Goal: Information Seeking & Learning: Learn about a topic

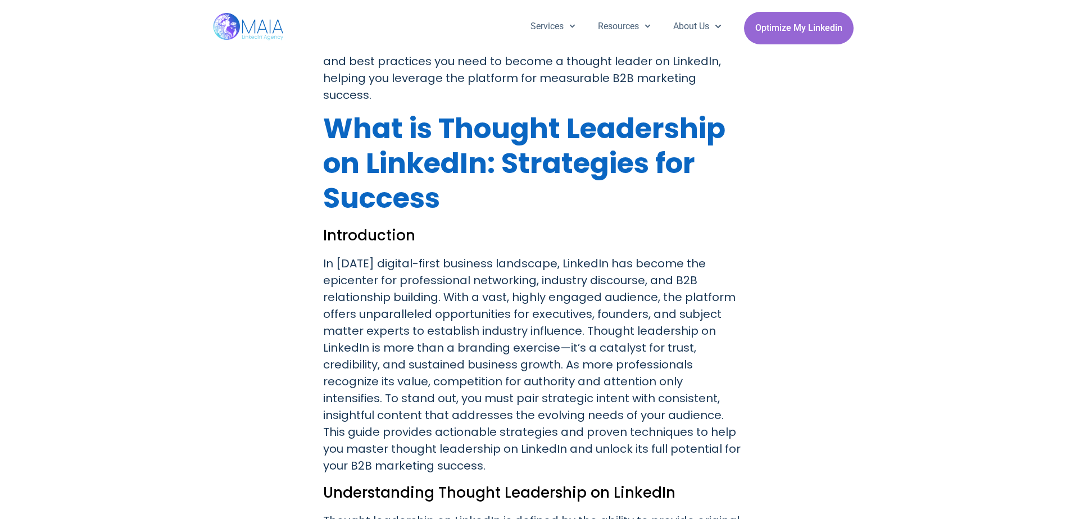
scroll to position [506, 0]
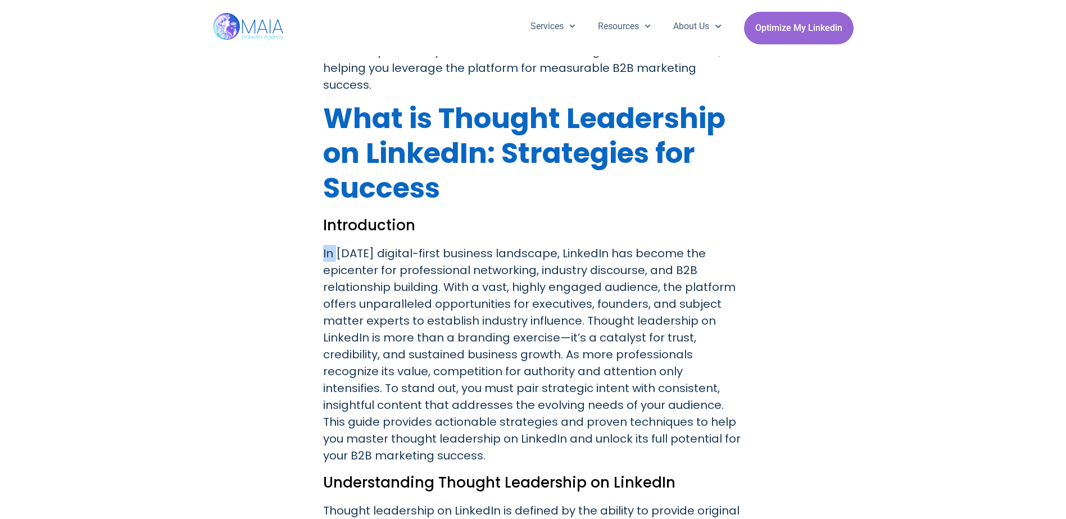
drag, startPoint x: 320, startPoint y: 235, endPoint x: 335, endPoint y: 235, distance: 15.2
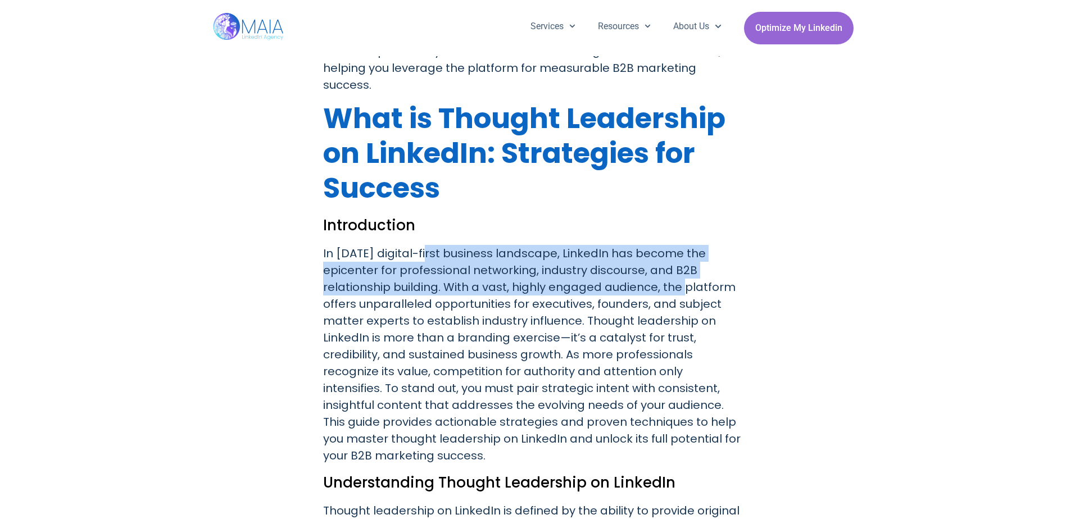
drag, startPoint x: 335, startPoint y: 235, endPoint x: 676, endPoint y: 275, distance: 342.8
click at [676, 275] on p "In [DATE] digital-first business landscape, LinkedIn has become the epicenter f…" at bounding box center [533, 354] width 420 height 219
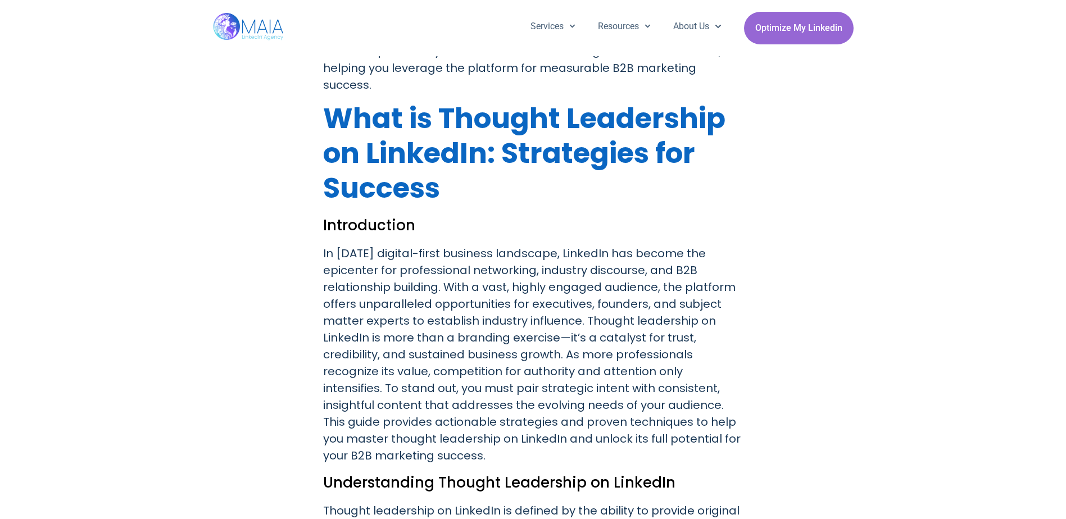
drag, startPoint x: 676, startPoint y: 275, endPoint x: 558, endPoint y: 340, distance: 134.0
click at [558, 340] on p "In [DATE] digital-first business landscape, LinkedIn has become the epicenter f…" at bounding box center [533, 354] width 420 height 219
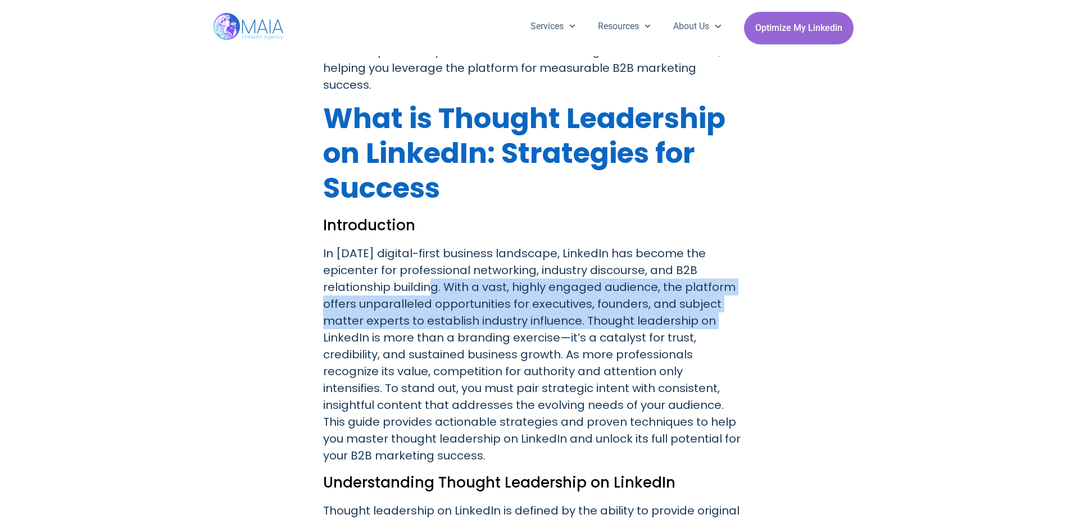
drag, startPoint x: 423, startPoint y: 270, endPoint x: 728, endPoint y: 297, distance: 306.2
click at [728, 297] on p "In [DATE] digital-first business landscape, LinkedIn has become the epicenter f…" at bounding box center [533, 354] width 420 height 219
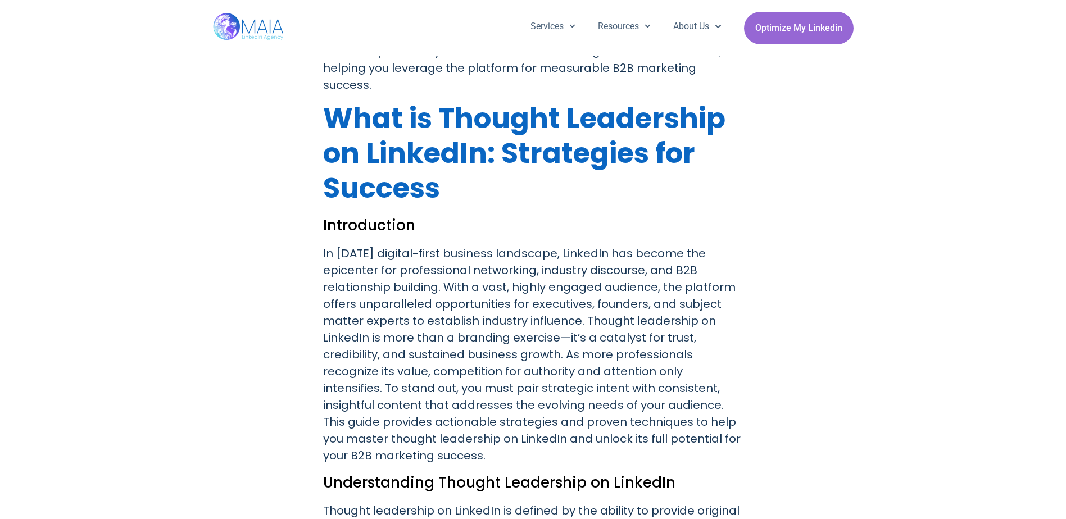
drag, startPoint x: 728, startPoint y: 297, endPoint x: 492, endPoint y: 339, distance: 239.6
click at [497, 338] on p "In [DATE] digital-first business landscape, LinkedIn has become the epicenter f…" at bounding box center [533, 354] width 420 height 219
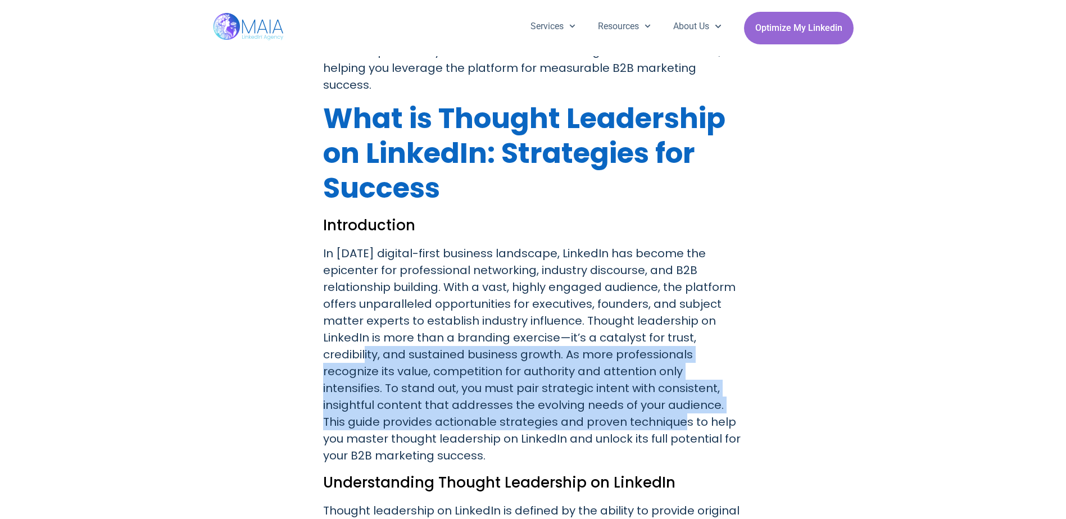
drag, startPoint x: 361, startPoint y: 338, endPoint x: 611, endPoint y: 413, distance: 260.5
click at [611, 413] on p "In [DATE] digital-first business landscape, LinkedIn has become the epicenter f…" at bounding box center [533, 354] width 420 height 219
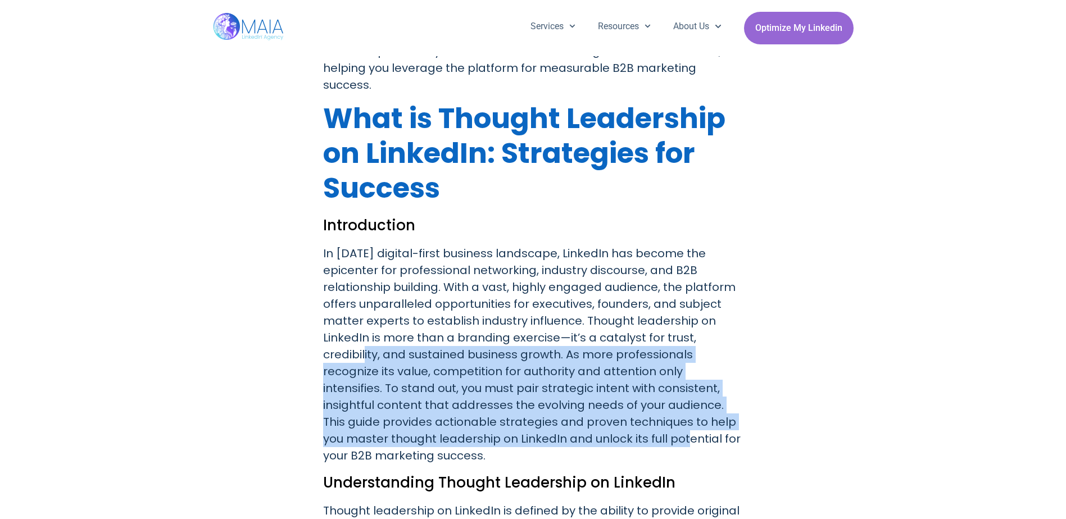
drag, startPoint x: 611, startPoint y: 413, endPoint x: 598, endPoint y: 429, distance: 20.0
click at [598, 429] on p "In [DATE] digital-first business landscape, LinkedIn has become the epicenter f…" at bounding box center [533, 354] width 420 height 219
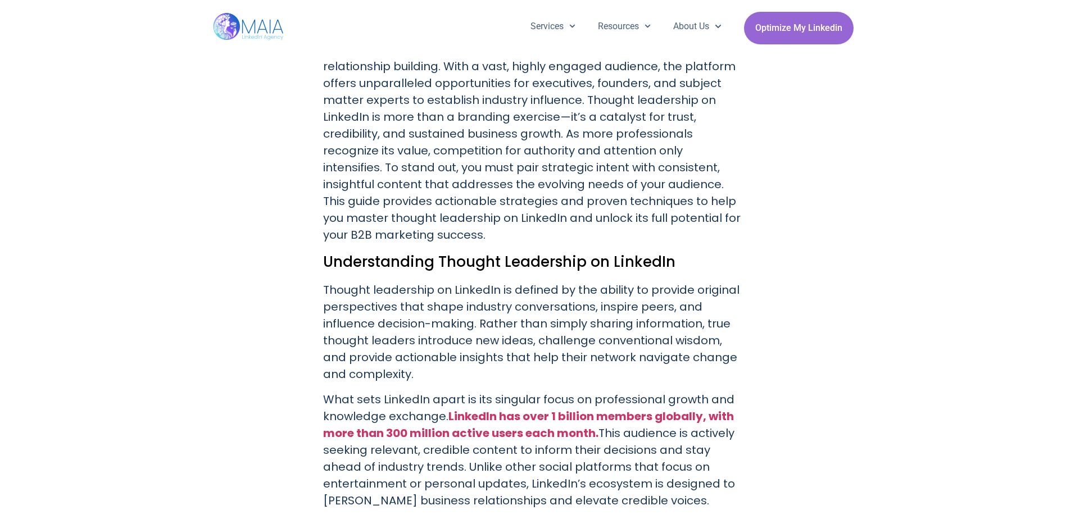
scroll to position [787, 0]
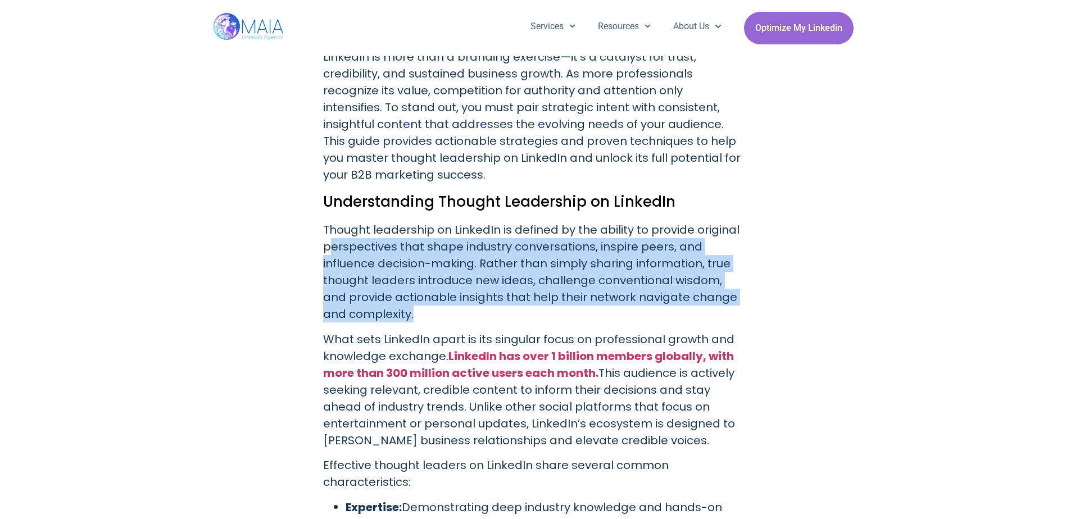
drag, startPoint x: 330, startPoint y: 232, endPoint x: 606, endPoint y: 298, distance: 284.1
click at [606, 298] on p "Thought leadership on LinkedIn is defined by the ability to provide original pe…" at bounding box center [533, 271] width 420 height 101
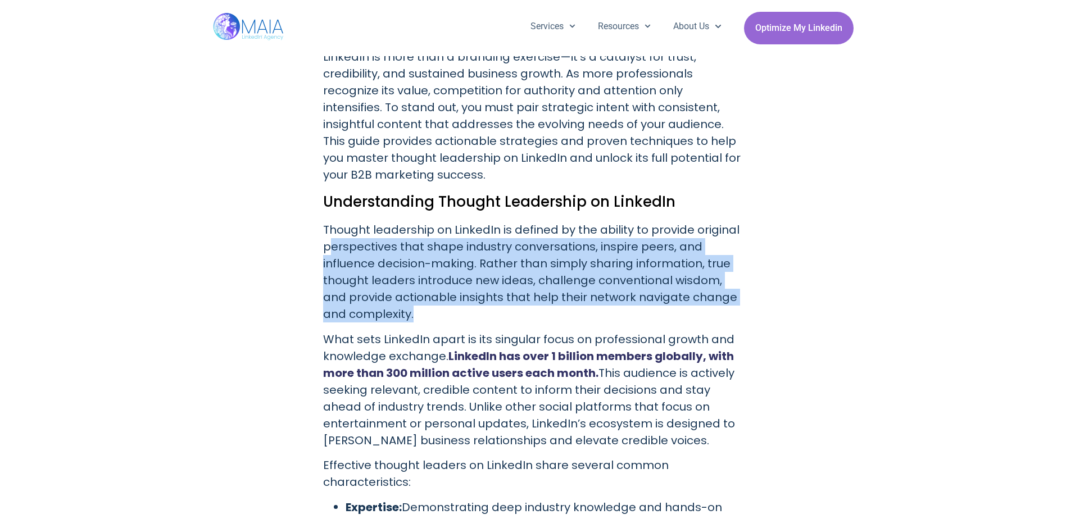
drag, startPoint x: 606, startPoint y: 298, endPoint x: 469, endPoint y: 334, distance: 141.7
click at [469, 348] on strong "LinkedIn has over 1 billion members globally, with more than 300 million active…" at bounding box center [528, 364] width 411 height 33
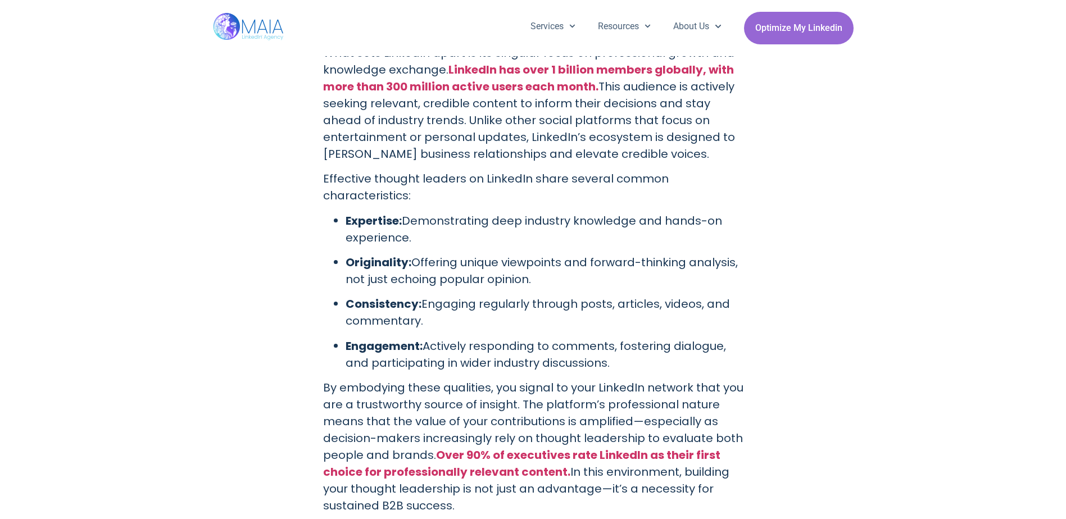
scroll to position [1124, 0]
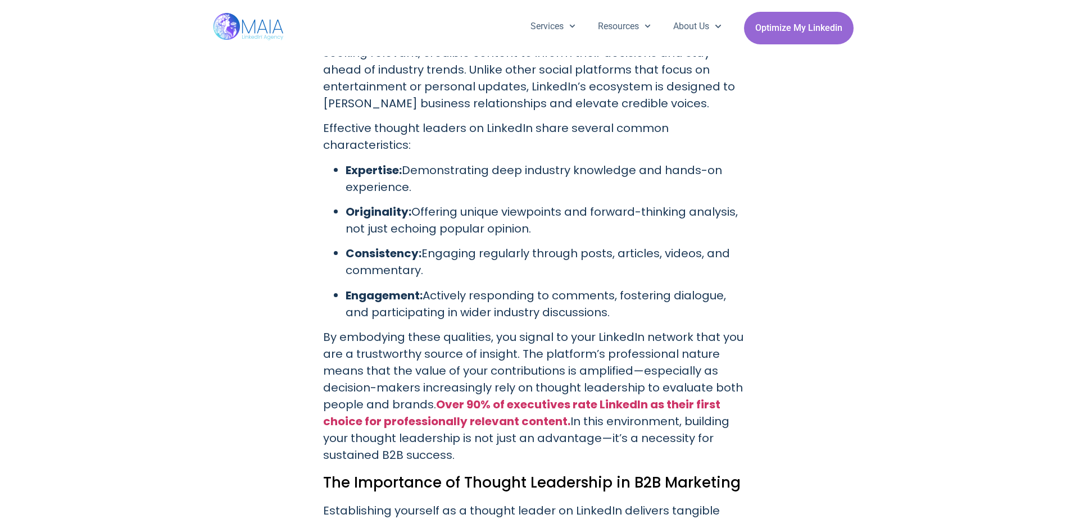
drag, startPoint x: 424, startPoint y: 194, endPoint x: 549, endPoint y: 211, distance: 127.0
click at [549, 211] on p "Originality: Offering unique viewpoints and forward-thinking analysis, not just…" at bounding box center [545, 220] width 398 height 34
drag, startPoint x: 549, startPoint y: 211, endPoint x: 531, endPoint y: 220, distance: 20.9
click at [530, 220] on ul "Expertise: Demonstrating deep industry knowledge and hands-on experience. Origi…" at bounding box center [533, 241] width 420 height 159
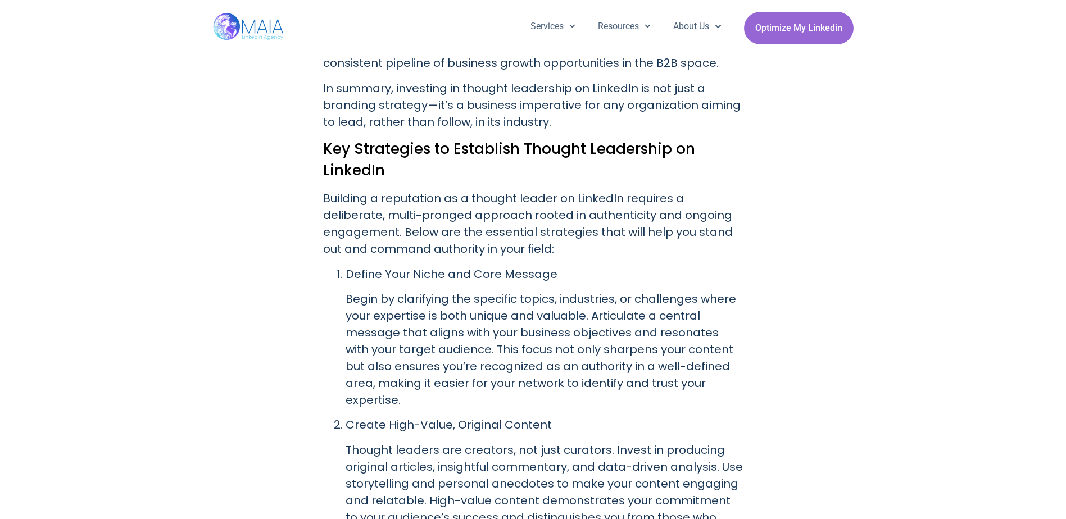
scroll to position [2022, 0]
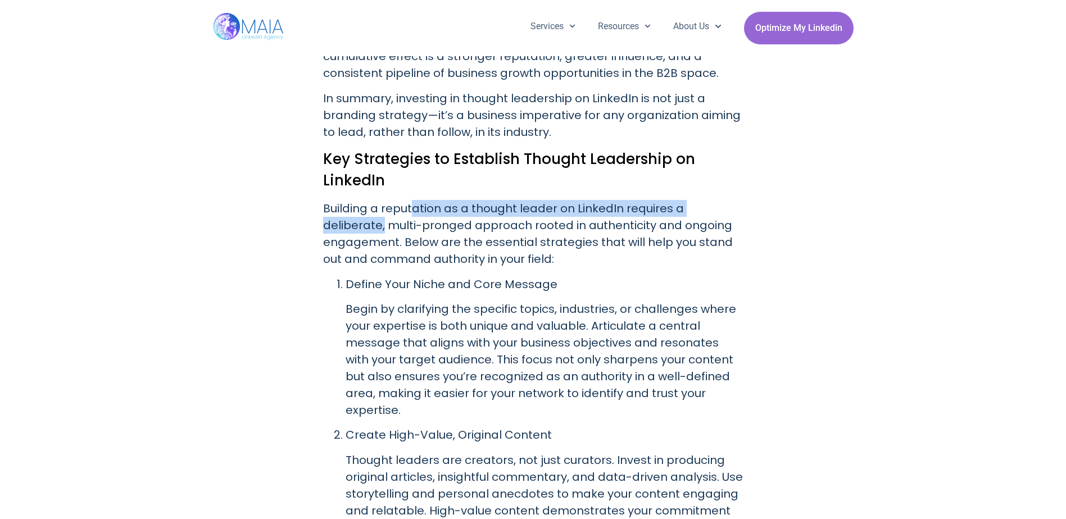
drag, startPoint x: 413, startPoint y: 194, endPoint x: 746, endPoint y: 191, distance: 333.2
drag, startPoint x: 746, startPoint y: 191, endPoint x: 617, endPoint y: 200, distance: 129.5
click at [616, 200] on p "Building a reputation as a thought leader on LinkedIn requires a deliberate, mu…" at bounding box center [533, 233] width 420 height 67
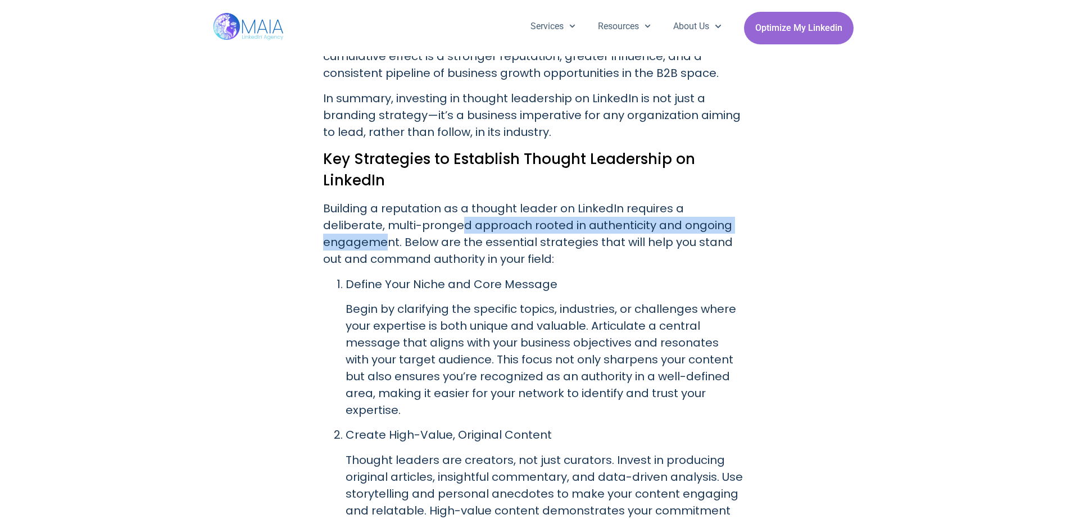
drag, startPoint x: 455, startPoint y: 210, endPoint x: 731, endPoint y: 209, distance: 275.8
click at [731, 209] on p "Building a reputation as a thought leader on LinkedIn requires a deliberate, mu…" at bounding box center [533, 233] width 420 height 67
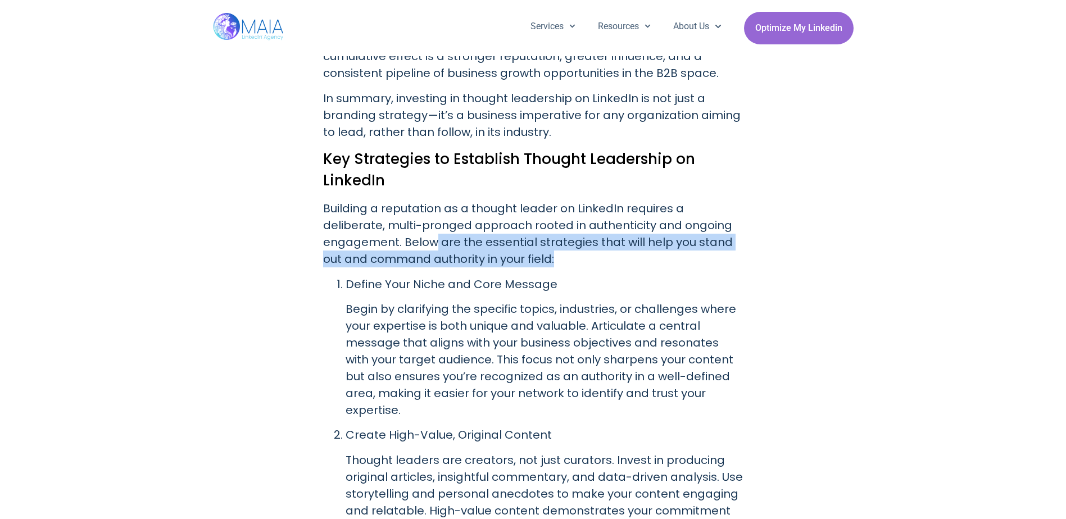
drag, startPoint x: 355, startPoint y: 227, endPoint x: 633, endPoint y: 250, distance: 278.5
click at [633, 250] on p "Building a reputation as a thought leader on LinkedIn requires a deliberate, mu…" at bounding box center [533, 233] width 420 height 67
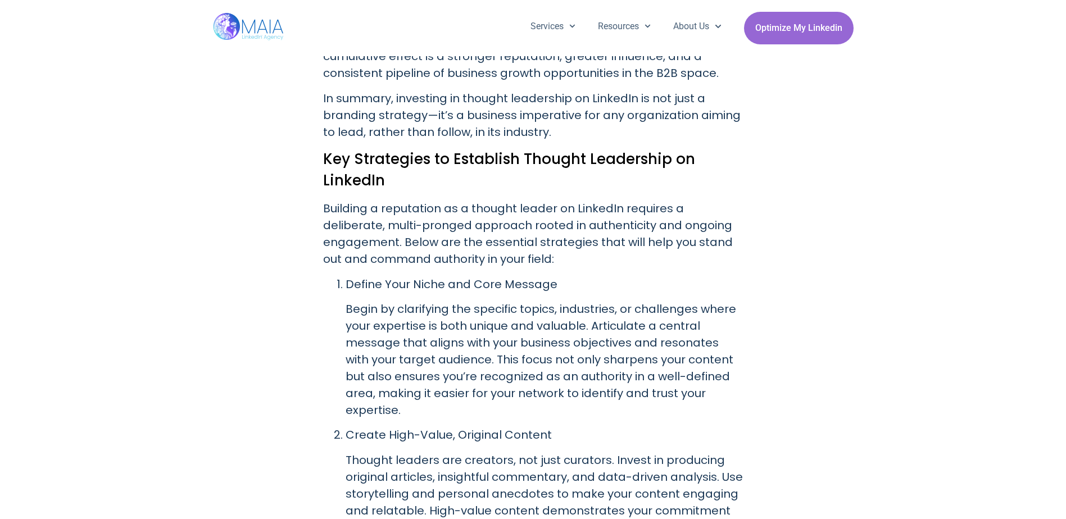
drag, startPoint x: 633, startPoint y: 250, endPoint x: 622, endPoint y: 269, distance: 21.6
click at [622, 276] on p "Define Your Niche and Core Message" at bounding box center [545, 284] width 398 height 17
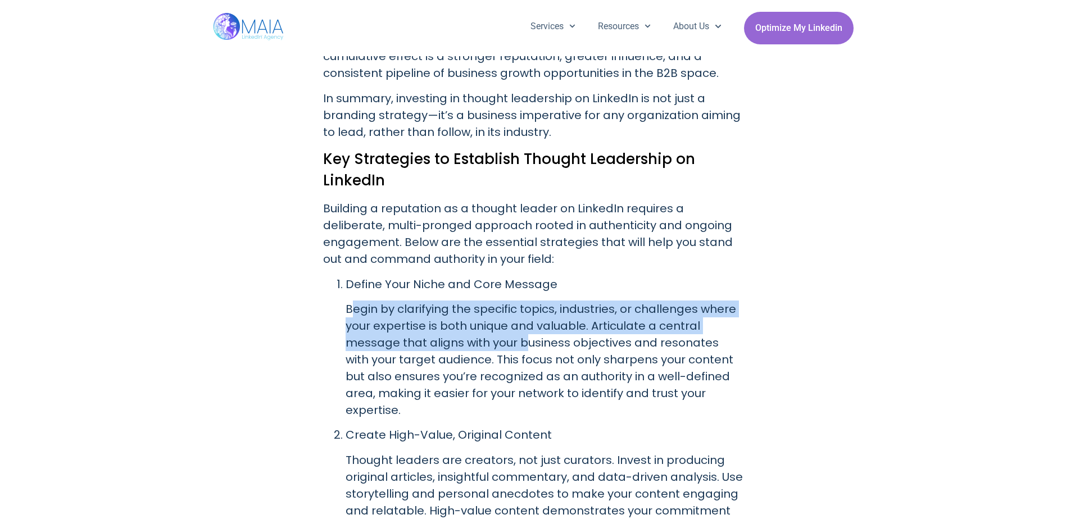
drag, startPoint x: 369, startPoint y: 294, endPoint x: 528, endPoint y: 322, distance: 161.4
click at [528, 322] on p "Begin by clarifying the specific topics, industries, or challenges where your e…" at bounding box center [545, 360] width 398 height 118
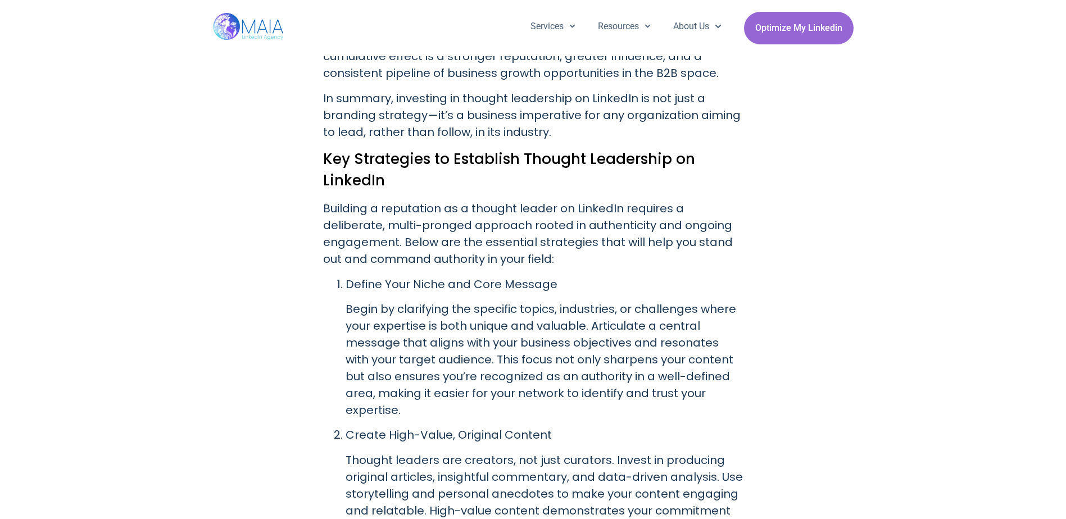
drag, startPoint x: 528, startPoint y: 322, endPoint x: 721, endPoint y: 386, distance: 204.1
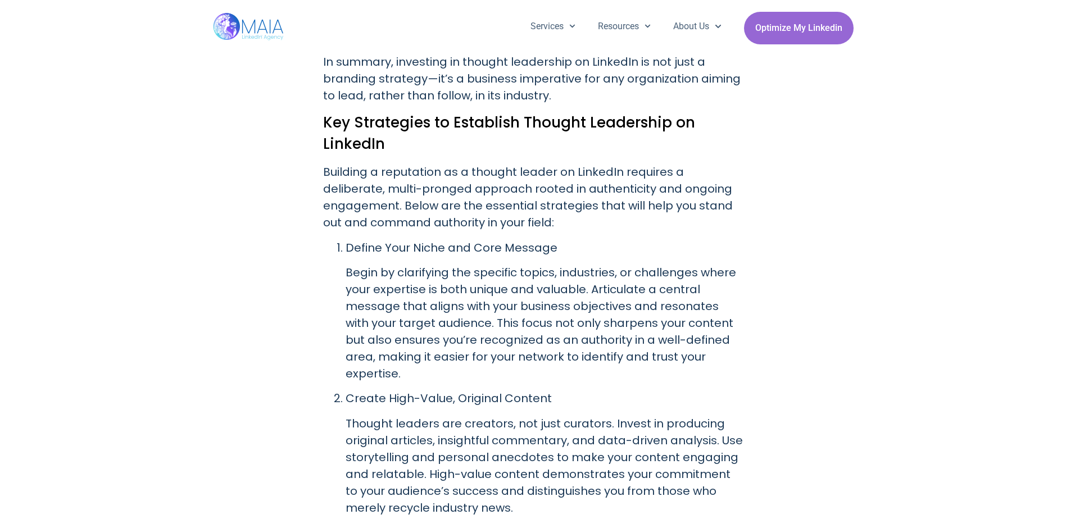
scroll to position [2079, 0]
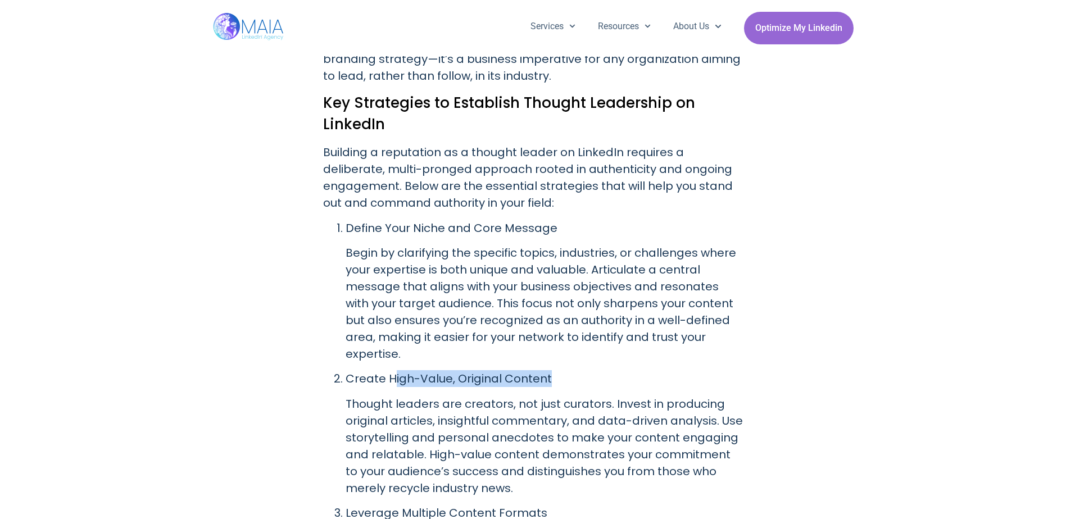
drag, startPoint x: 394, startPoint y: 343, endPoint x: 553, endPoint y: 342, distance: 159.0
click at [553, 370] on p "Create High-Value, Original Content" at bounding box center [545, 378] width 398 height 17
drag, startPoint x: 553, startPoint y: 342, endPoint x: 497, endPoint y: 367, distance: 61.9
click at [497, 396] on p "Thought leaders are creators, not just curators. Invest in producing original a…" at bounding box center [545, 446] width 398 height 101
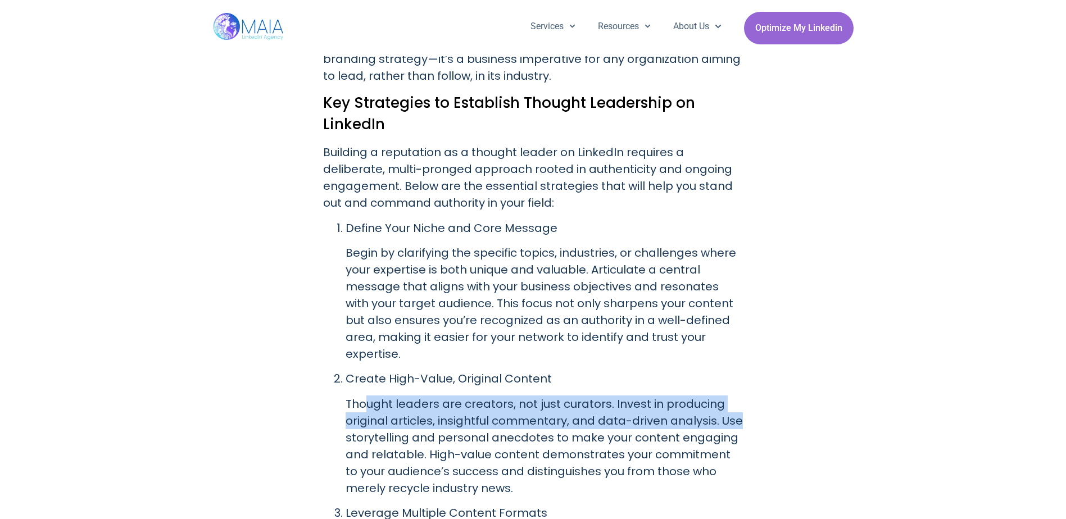
drag, startPoint x: 365, startPoint y: 371, endPoint x: 756, endPoint y: 394, distance: 391.7
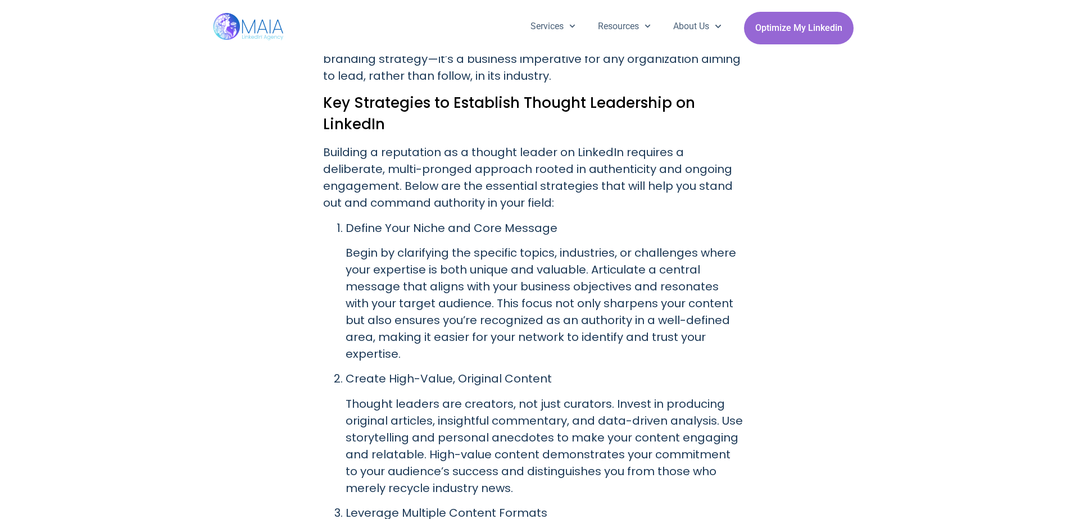
drag, startPoint x: 756, startPoint y: 394, endPoint x: 756, endPoint y: 433, distance: 39.3
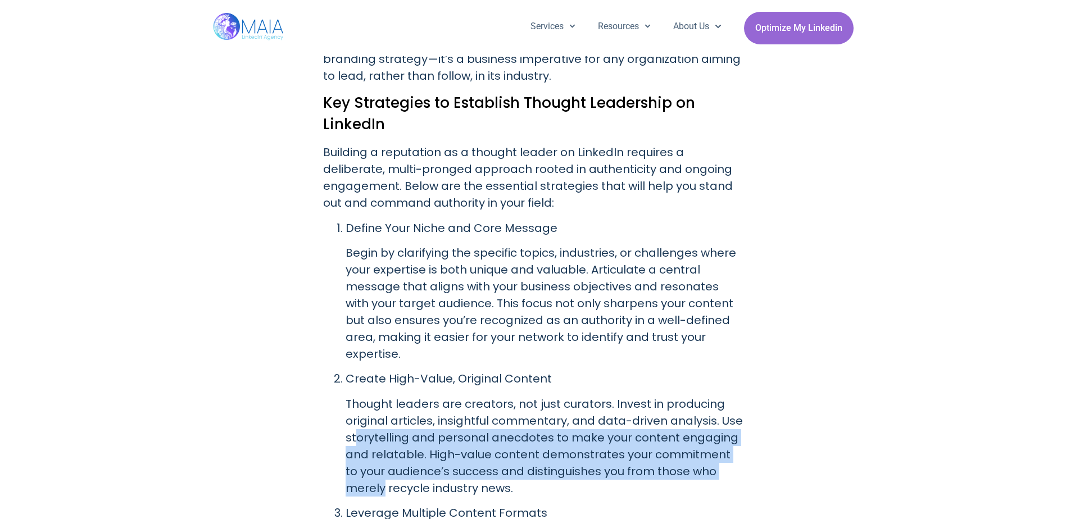
drag, startPoint x: 356, startPoint y: 403, endPoint x: 738, endPoint y: 443, distance: 384.6
click at [738, 443] on p "Thought leaders are creators, not just curators. Invest in producing original a…" at bounding box center [545, 446] width 398 height 101
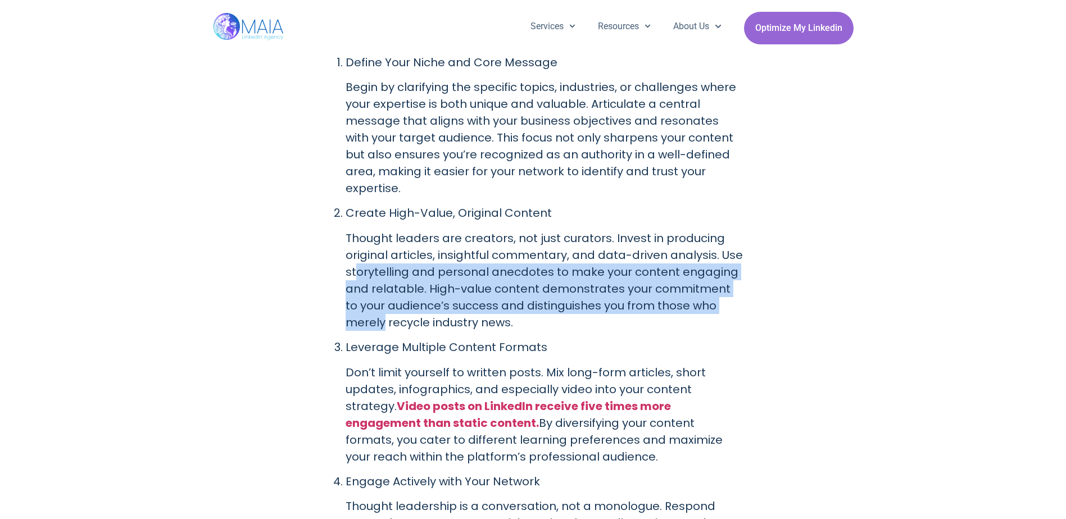
scroll to position [2303, 0]
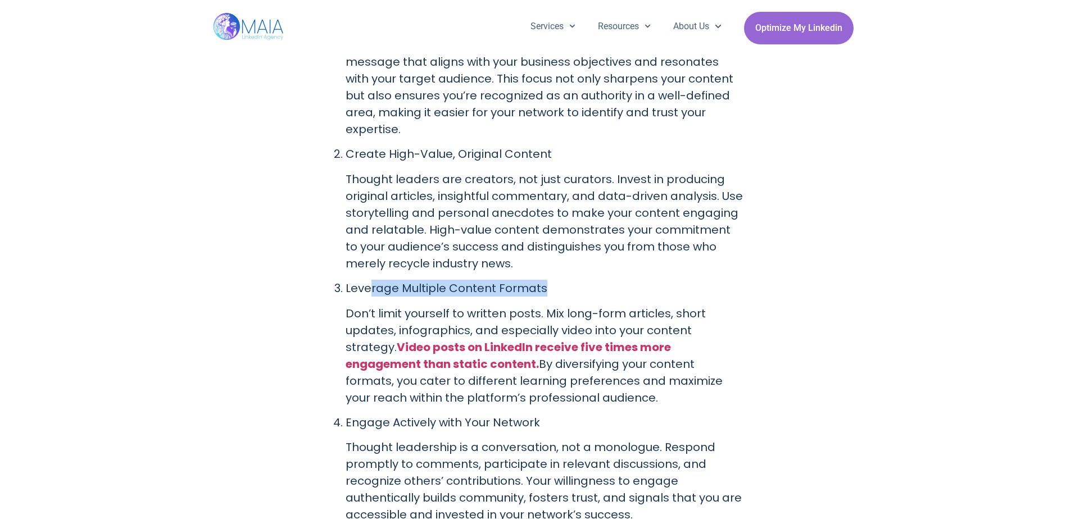
drag, startPoint x: 371, startPoint y: 254, endPoint x: 549, endPoint y: 257, distance: 178.7
click at [549, 280] on p "Leverage Multiple Content Formats" at bounding box center [545, 288] width 398 height 17
drag, startPoint x: 549, startPoint y: 257, endPoint x: 507, endPoint y: 270, distance: 44.8
click at [507, 280] on li "Leverage Multiple Content Formats Don’t limit yourself to written posts. Mix lo…" at bounding box center [545, 343] width 398 height 126
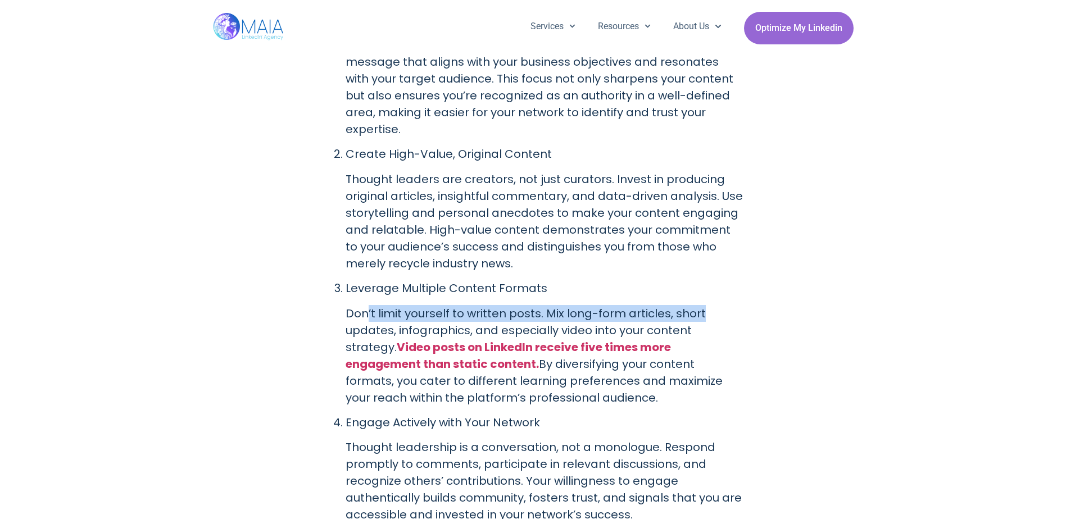
drag, startPoint x: 366, startPoint y: 284, endPoint x: 711, endPoint y: 287, distance: 345.0
click at [711, 305] on p "Don’t limit yourself to written posts. Mix long-form articles, short updates, i…" at bounding box center [545, 355] width 398 height 101
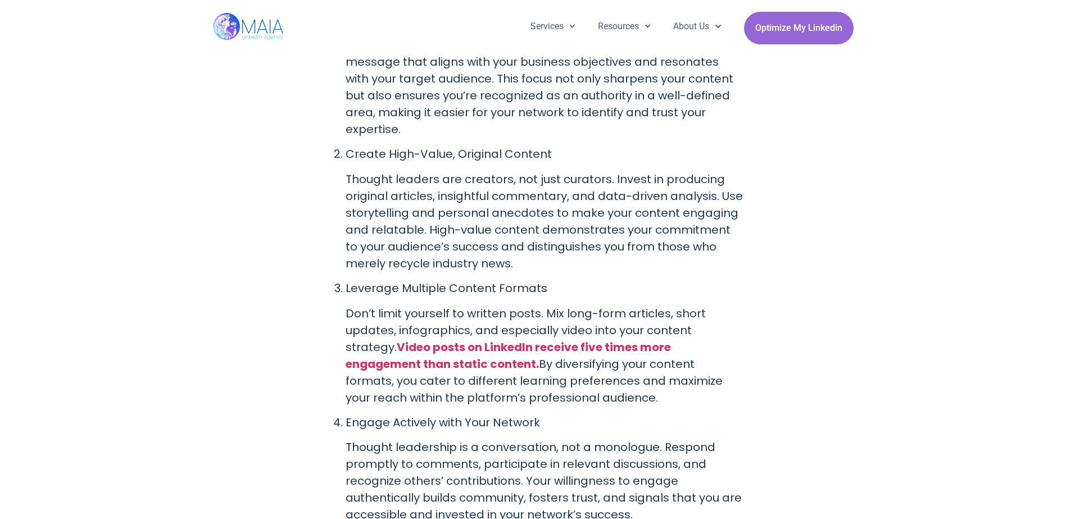
drag, startPoint x: 711, startPoint y: 287, endPoint x: 666, endPoint y: 304, distance: 48.4
click at [669, 305] on p "Don’t limit yourself to written posts. Mix long-form articles, short updates, i…" at bounding box center [545, 355] width 398 height 101
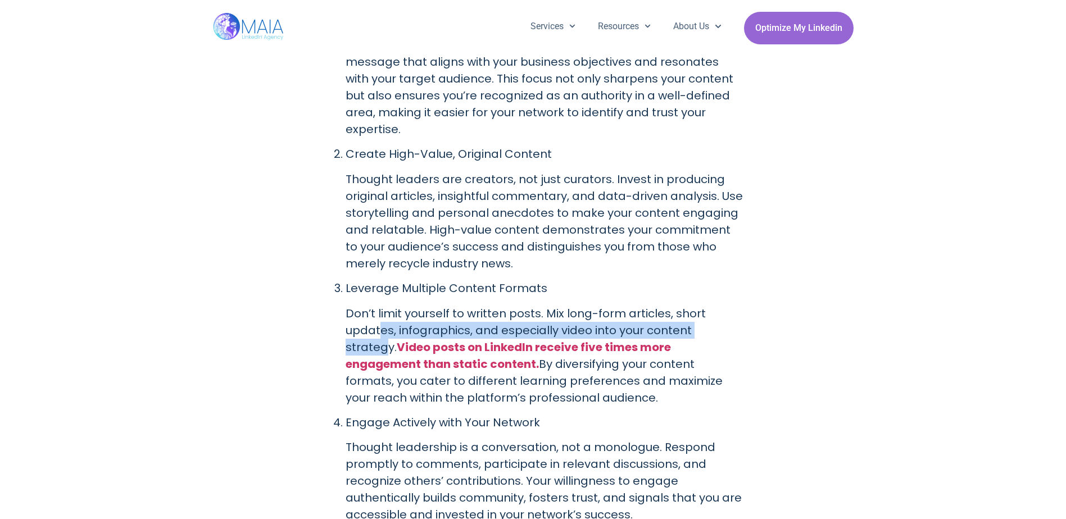
drag, startPoint x: 383, startPoint y: 292, endPoint x: 727, endPoint y: 297, distance: 344.4
click at [727, 305] on p "Don’t limit yourself to written posts. Mix long-form articles, short updates, i…" at bounding box center [545, 355] width 398 height 101
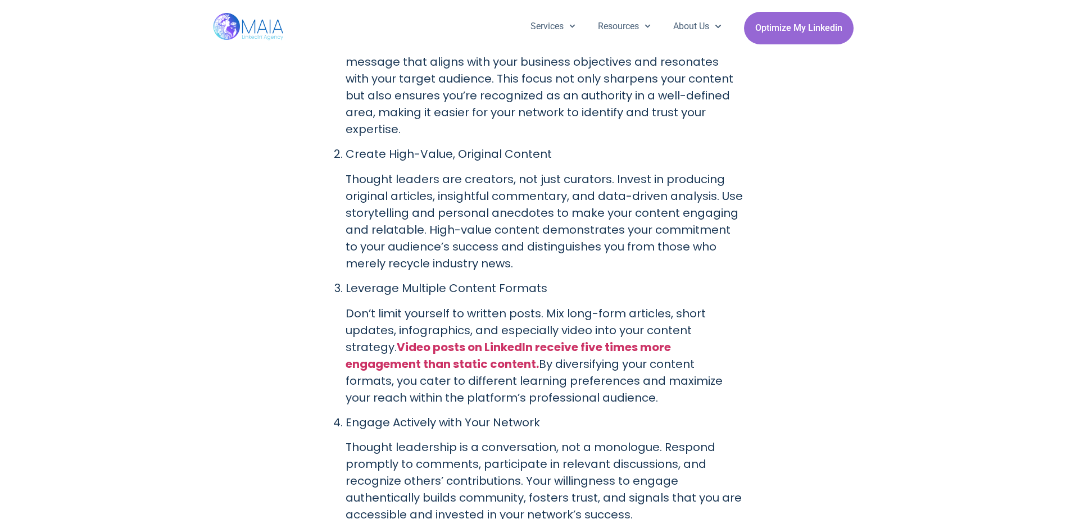
click at [530, 342] on p "Don’t limit yourself to written posts. Mix long-form articles, short updates, i…" at bounding box center [545, 355] width 398 height 101
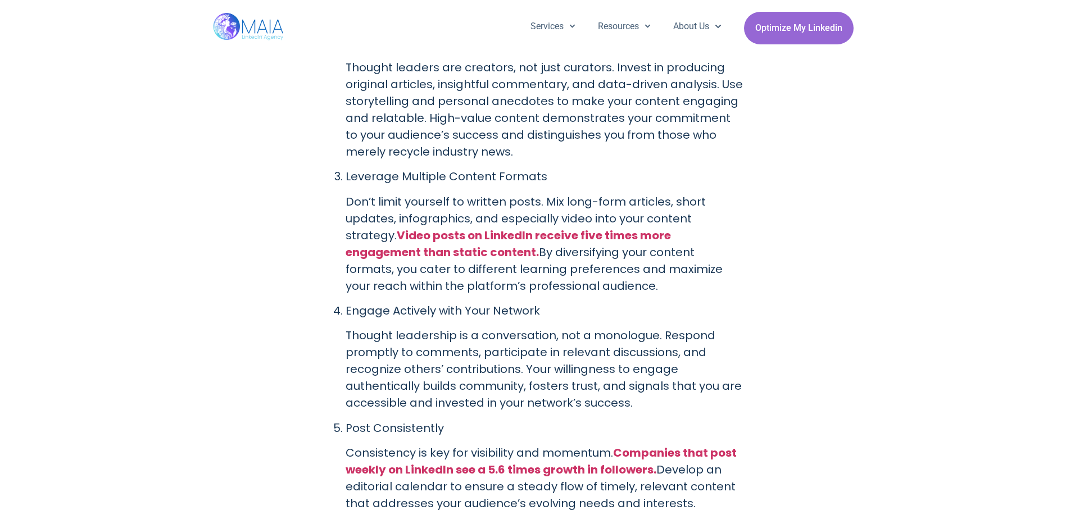
scroll to position [2416, 0]
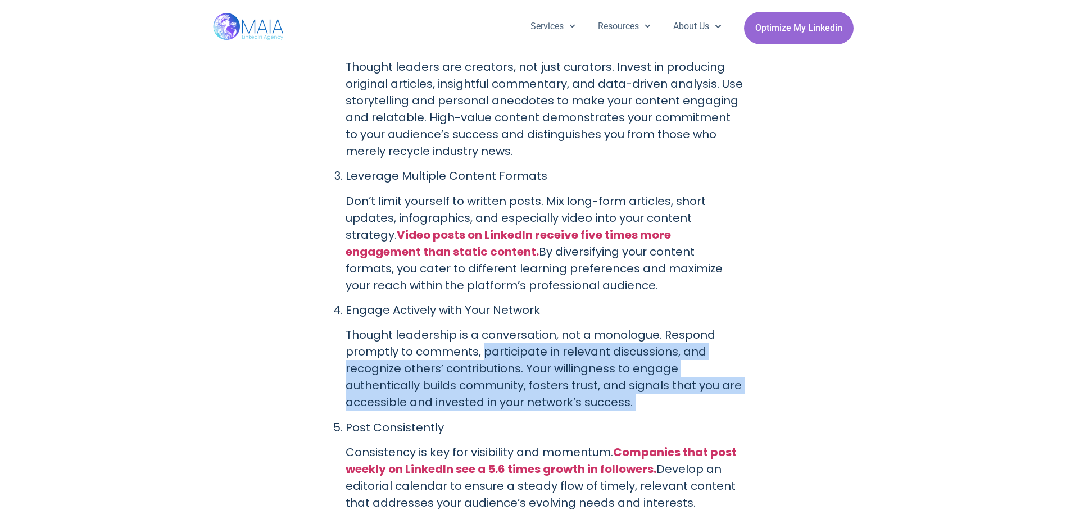
drag, startPoint x: 479, startPoint y: 315, endPoint x: 722, endPoint y: 380, distance: 251.7
click at [722, 380] on ol "Define Your Niche and Core Message Begin by clarifying the specific topics, ind…" at bounding box center [533, 331] width 420 height 897
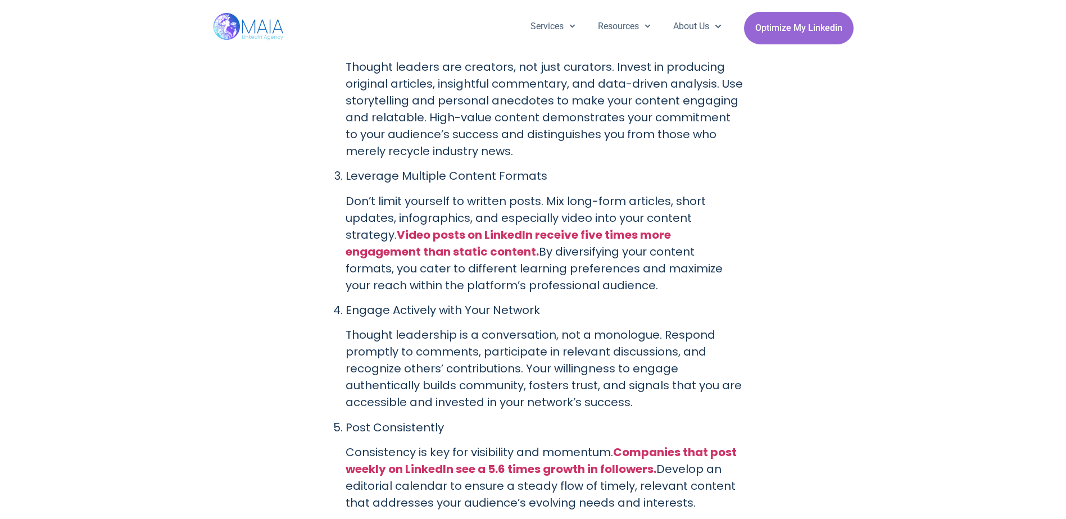
drag, startPoint x: 722, startPoint y: 380, endPoint x: 785, endPoint y: 411, distance: 69.8
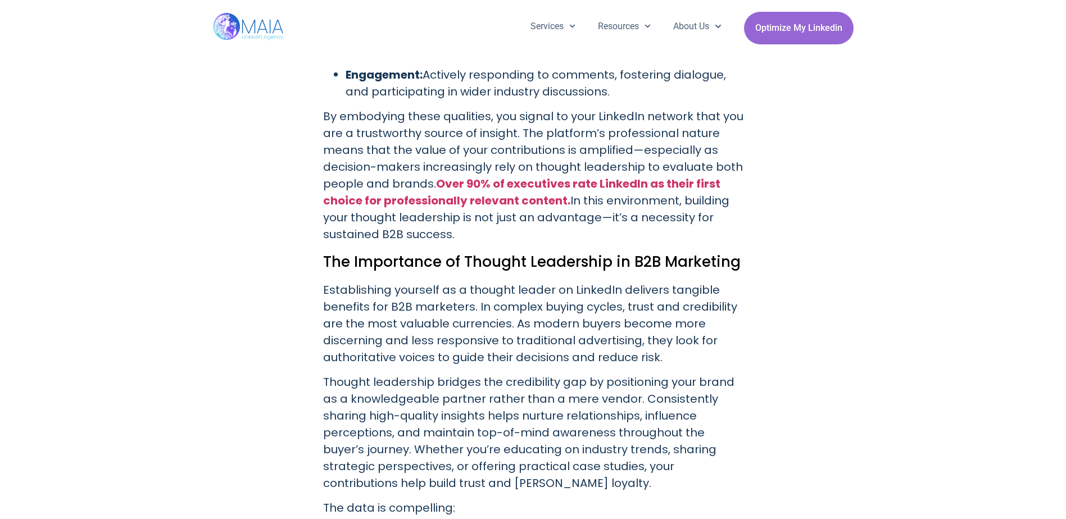
scroll to position [1180, 0]
